Goal: Transaction & Acquisition: Book appointment/travel/reservation

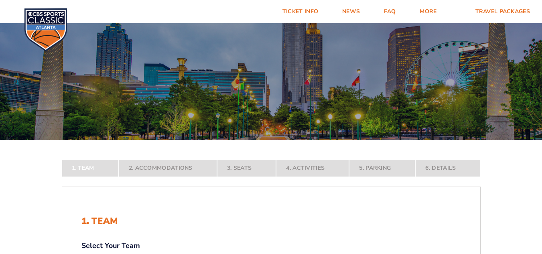
scroll to position [120, 0]
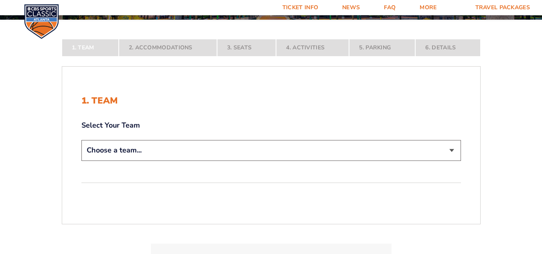
click at [265, 148] on select "Choose a team... [US_STATE] Wildcats [US_STATE] State Buckeyes [US_STATE] Tar H…" at bounding box center [270, 150] width 379 height 20
select select "12956"
click at [81, 160] on select "Choose a team... [US_STATE] Wildcats [US_STATE] State Buckeyes [US_STATE] Tar H…" at bounding box center [270, 150] width 379 height 20
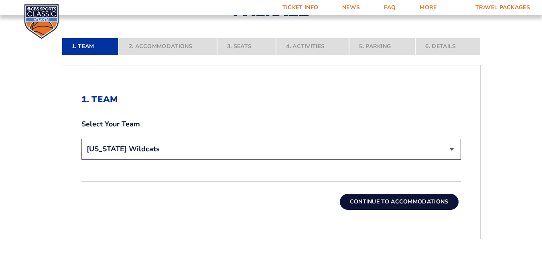
scroll to position [200, 0]
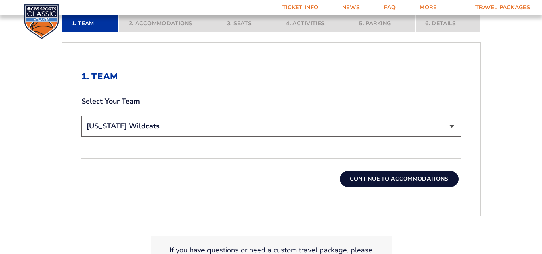
click at [442, 176] on button "Continue To Accommodations" at bounding box center [399, 179] width 119 height 16
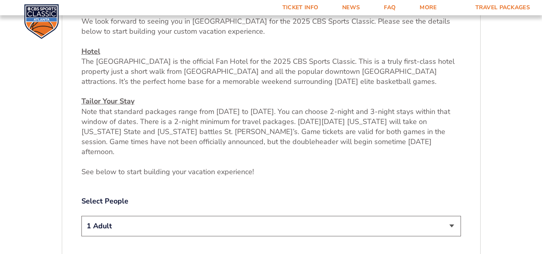
scroll to position [320, 0]
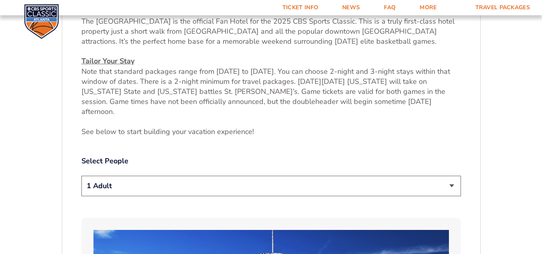
click at [313, 176] on select "1 Adult 2 Adults 3 Adults 4 Adults 2 Adults + 1 Child 2 Adults + 2 Children 2 A…" at bounding box center [270, 186] width 379 height 20
select select "2 Adults"
click at [81, 176] on select "1 Adult 2 Adults 3 Adults 4 Adults 2 Adults + 1 Child 2 Adults + 2 Children 2 A…" at bounding box center [270, 186] width 379 height 20
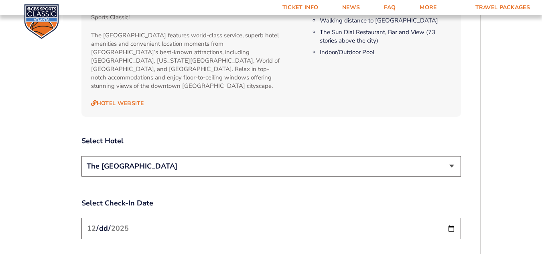
scroll to position [882, 0]
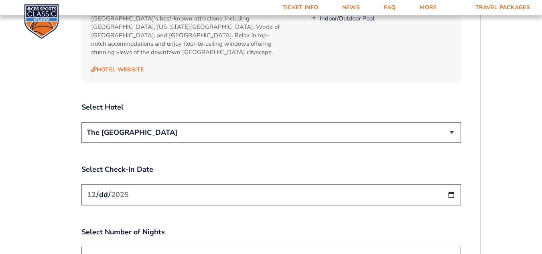
click at [414, 122] on select "The [GEOGRAPHIC_DATA]" at bounding box center [270, 132] width 379 height 20
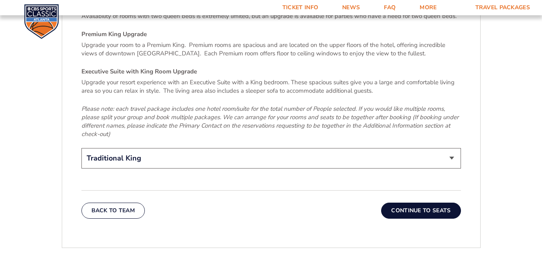
scroll to position [1242, 0]
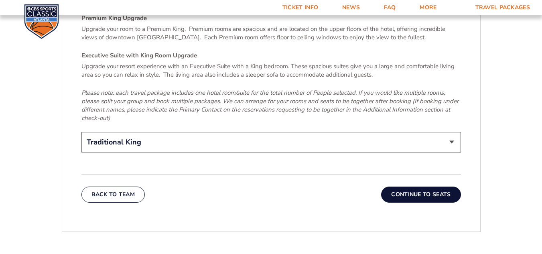
click at [290, 132] on select "Traditional King Traditional with 2 Queen Beds Upgrade (+$45 per night) Premium…" at bounding box center [270, 142] width 379 height 20
select select "Traditional with 2 Queen Beds Upgrade"
click at [81, 132] on select "Traditional King Traditional with 2 Queen Beds Upgrade (+$45 per night) Premium…" at bounding box center [270, 142] width 379 height 20
click at [429, 186] on button "Continue To Seats" at bounding box center [420, 194] width 79 height 16
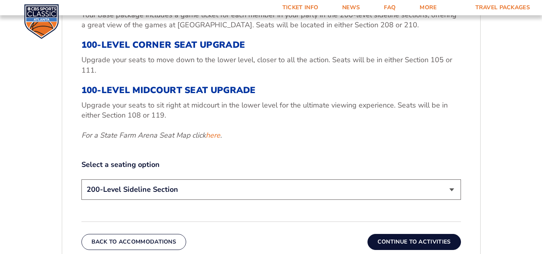
scroll to position [320, 0]
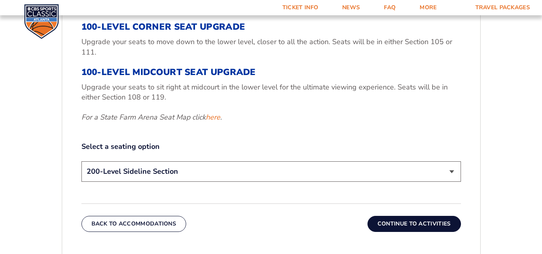
click at [391, 171] on select "200-Level Sideline Section 100-Level Corner Seat Upgrade (+$120 per person) 100…" at bounding box center [270, 171] width 379 height 20
select select "100-Level Corner Seat Upgrade"
click at [81, 161] on select "200-Level Sideline Section 100-Level Corner Seat Upgrade (+$120 per person) 100…" at bounding box center [270, 171] width 379 height 20
click at [429, 226] on button "Continue To Activities" at bounding box center [413, 224] width 93 height 16
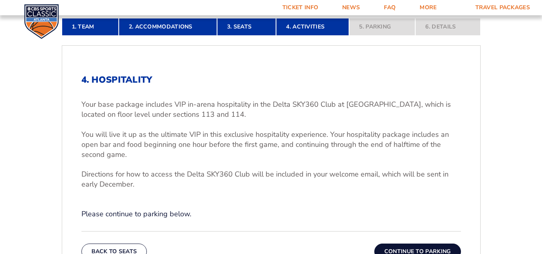
scroll to position [240, 0]
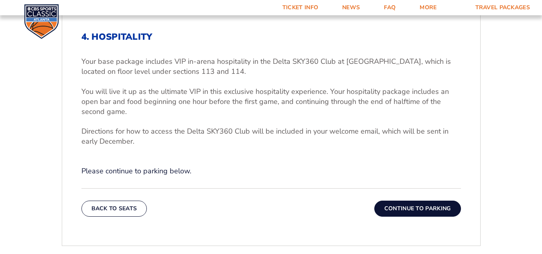
click at [415, 207] on button "Continue To Parking" at bounding box center [417, 208] width 87 height 16
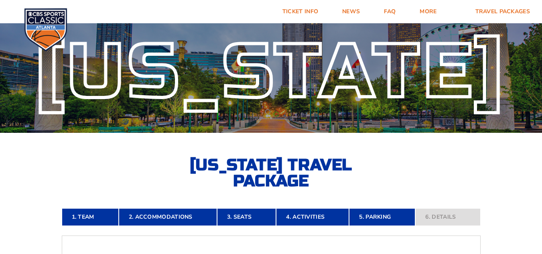
scroll to position [0, 0]
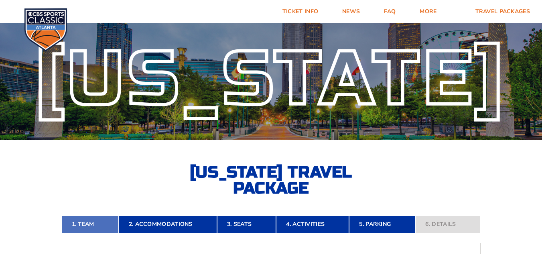
click at [87, 224] on link "1. Team" at bounding box center [90, 224] width 57 height 18
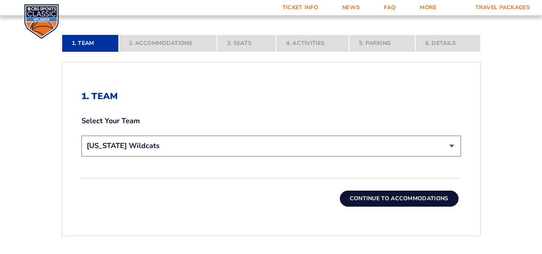
scroll to position [200, 0]
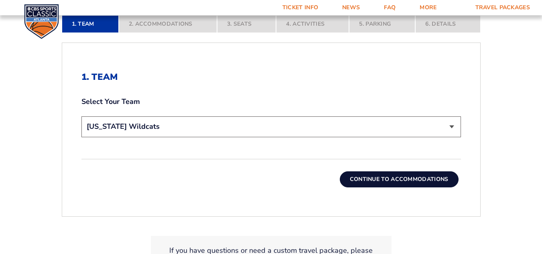
click at [196, 132] on select "Choose a team... [US_STATE] Wildcats [US_STATE] State Buckeyes [US_STATE] Tar H…" at bounding box center [270, 126] width 379 height 20
click at [18, 103] on form "[US_STATE] [US_STATE] Travel Package [US_STATE][GEOGRAPHIC_DATA] [US_STATE] Sta…" at bounding box center [271, 57] width 542 height 514
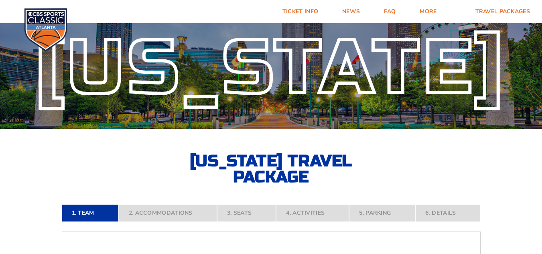
scroll to position [0, 0]
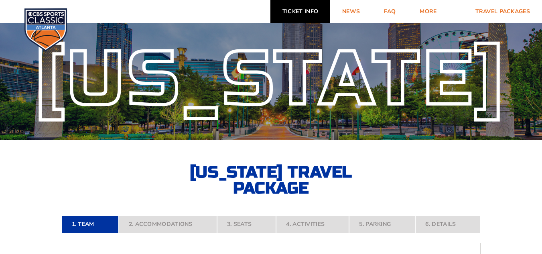
click at [306, 18] on link "Ticket Info" at bounding box center [300, 11] width 60 height 23
